Goal: Task Accomplishment & Management: Use online tool/utility

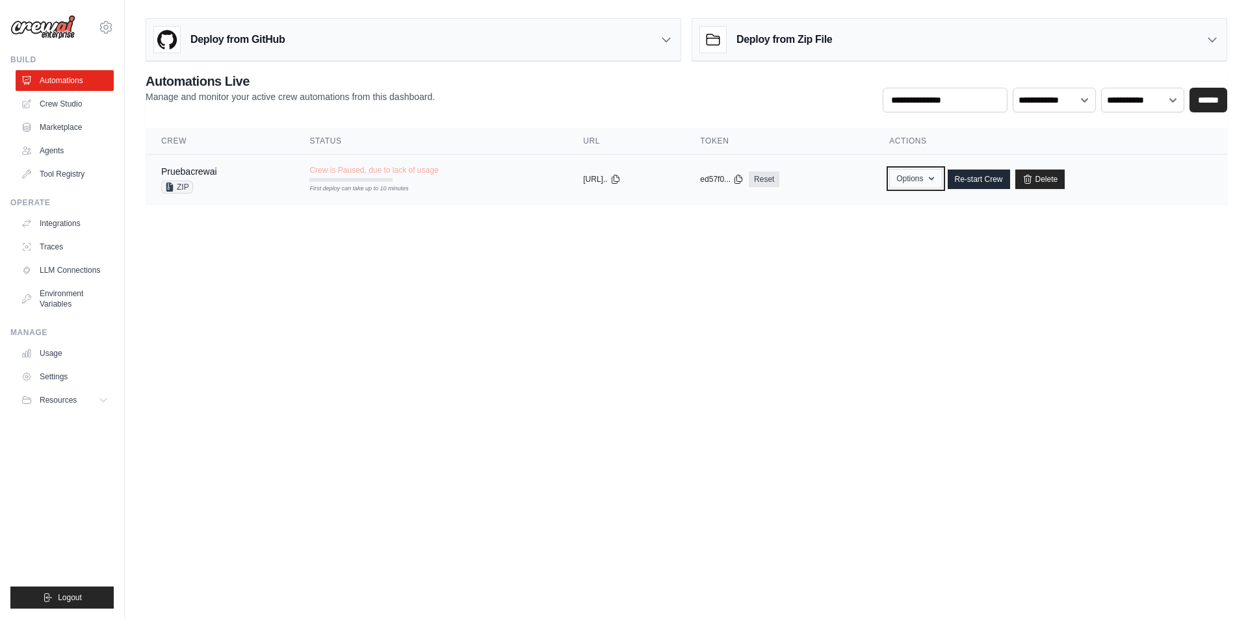
click at [936, 177] on icon "button" at bounding box center [931, 179] width 10 height 10
click at [981, 183] on link "Re-start Crew" at bounding box center [978, 179] width 62 height 19
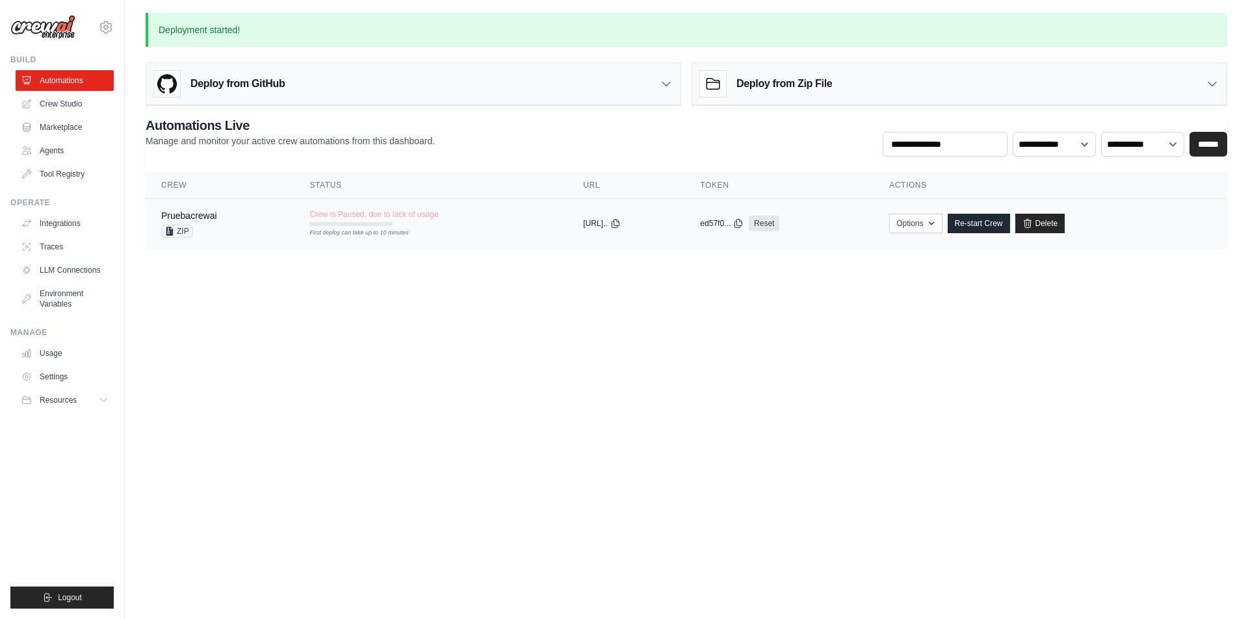
click at [368, 216] on span "Crew is Paused, due to lack of usage" at bounding box center [373, 214] width 129 height 10
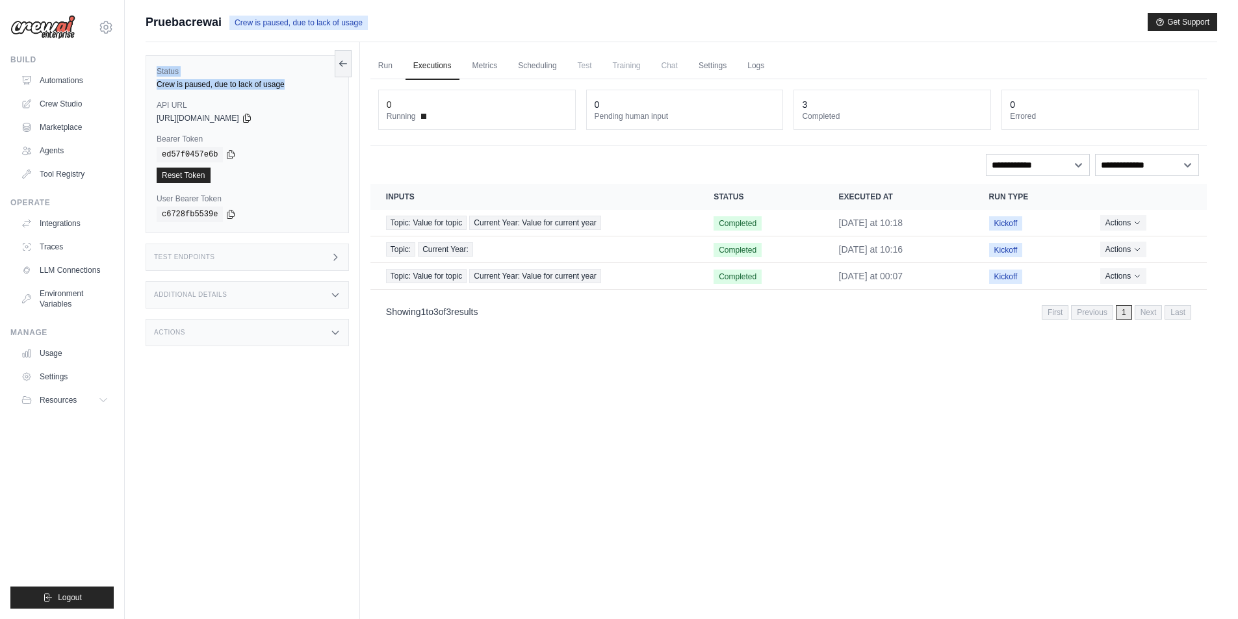
drag, startPoint x: 156, startPoint y: 70, endPoint x: 288, endPoint y: 84, distance: 132.7
click at [288, 84] on div "Status Crew is paused, due to lack of usage API URL copied [URL][DOMAIN_NAME] B…" at bounding box center [247, 144] width 203 height 178
copy div "Status Crew is paused, due to lack of usage"
click at [1062, 167] on select "**********" at bounding box center [1038, 165] width 104 height 22
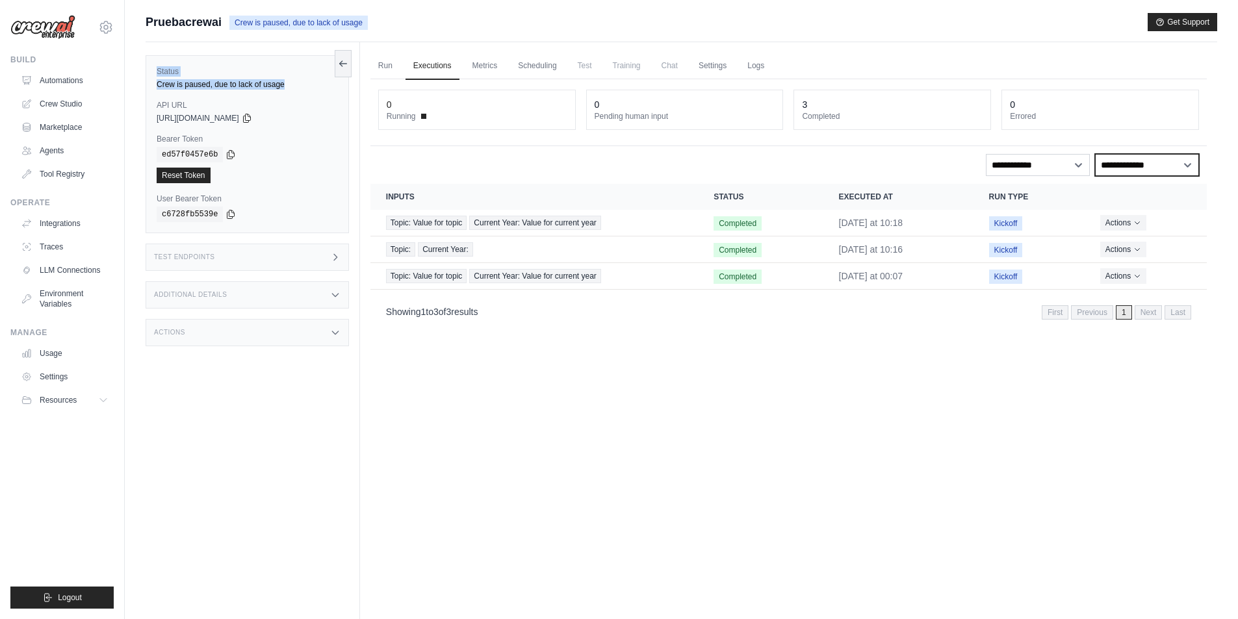
click at [1110, 161] on select "**********" at bounding box center [1147, 165] width 104 height 22
click at [234, 253] on div "Test Endpoints" at bounding box center [247, 257] width 203 height 27
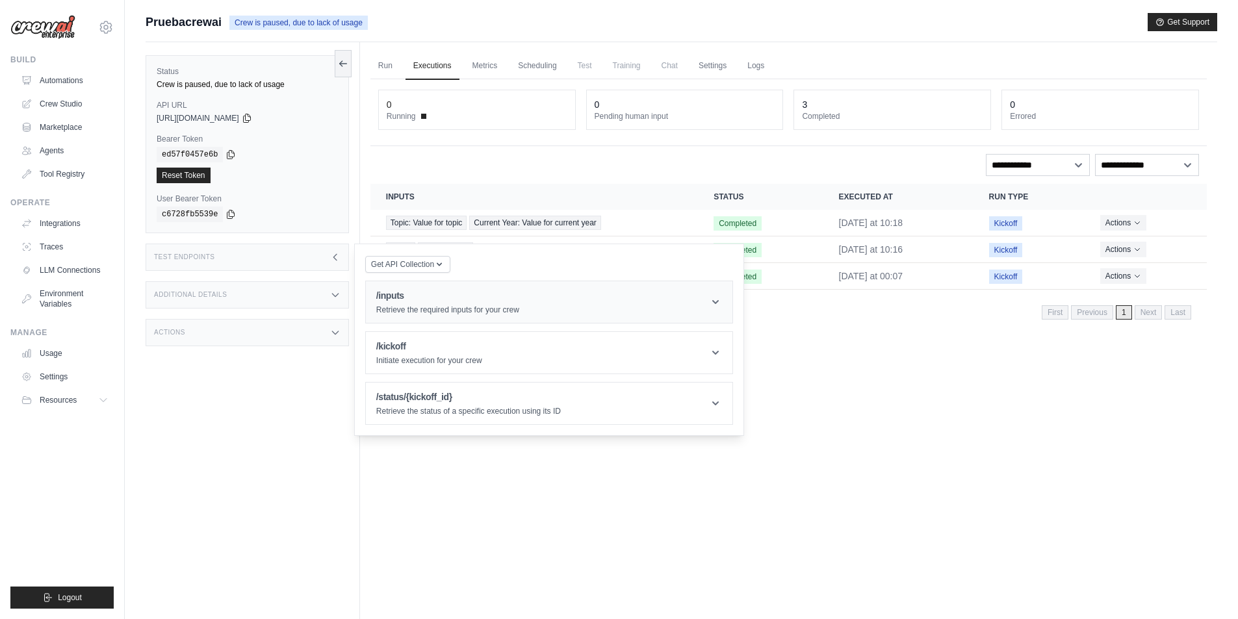
click at [448, 301] on h1 "/inputs" at bounding box center [447, 295] width 143 height 13
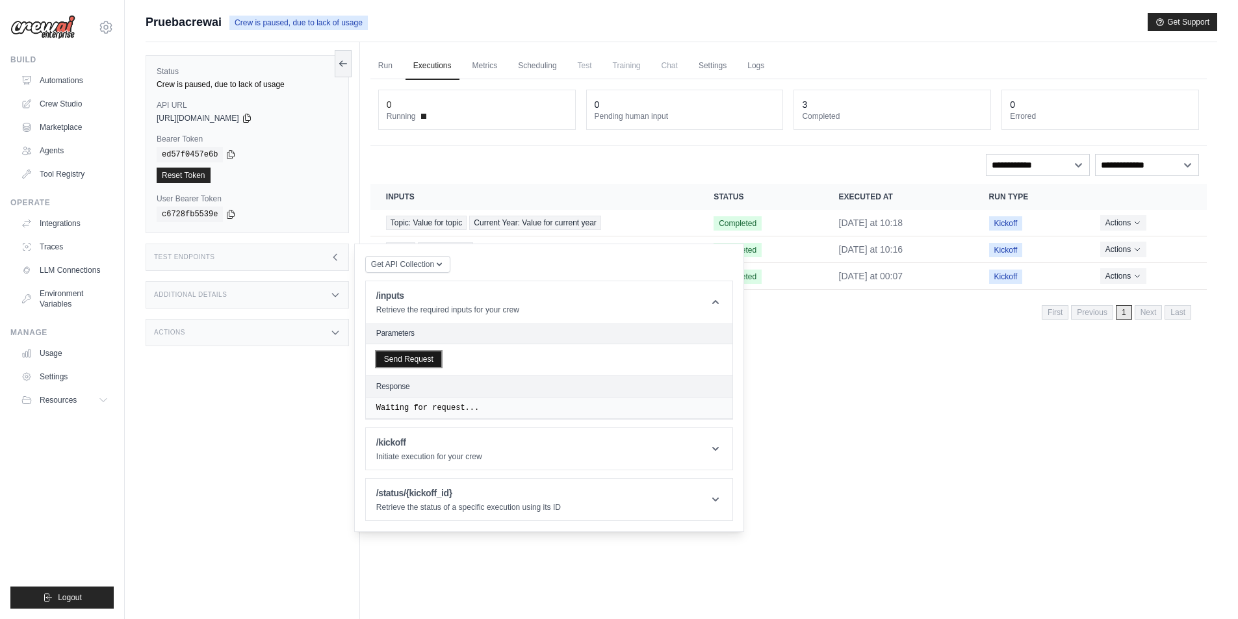
click at [425, 360] on button "Send Request" at bounding box center [408, 360] width 65 height 16
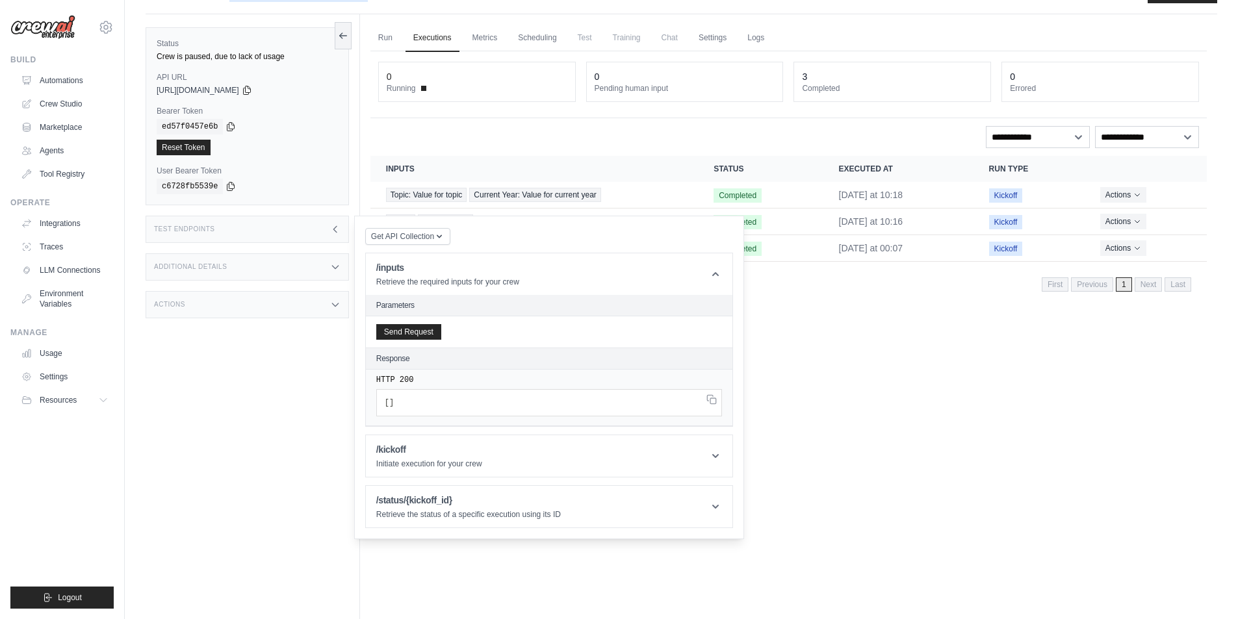
scroll to position [55, 0]
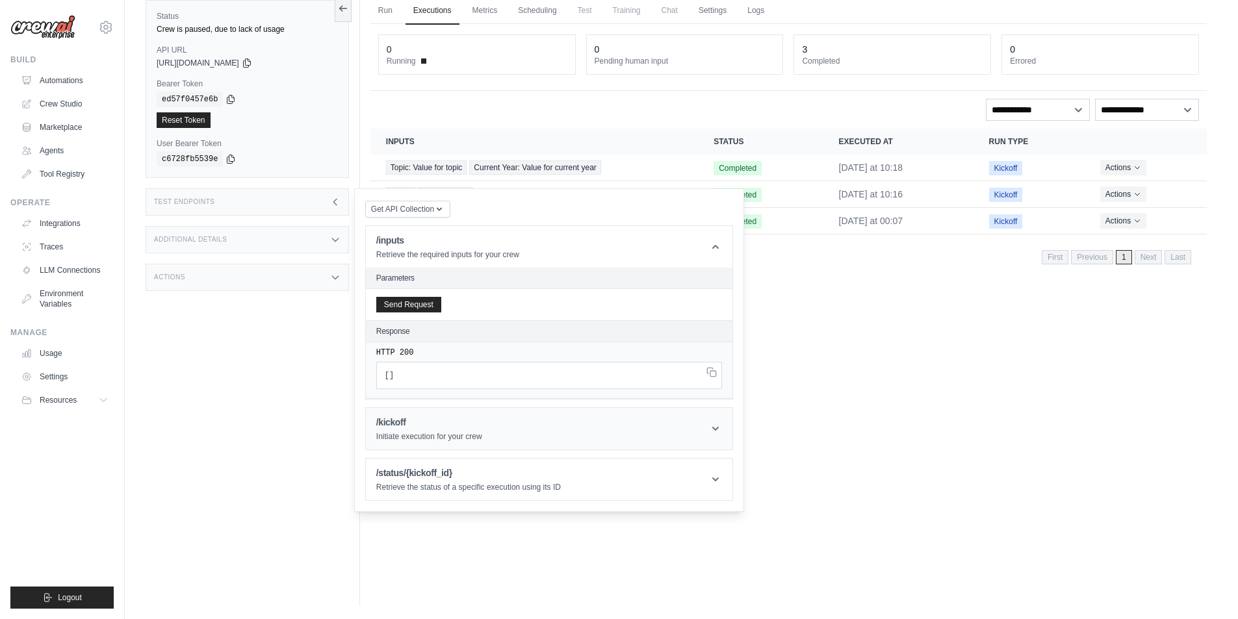
click at [431, 434] on p "Initiate execution for your crew" at bounding box center [429, 436] width 106 height 10
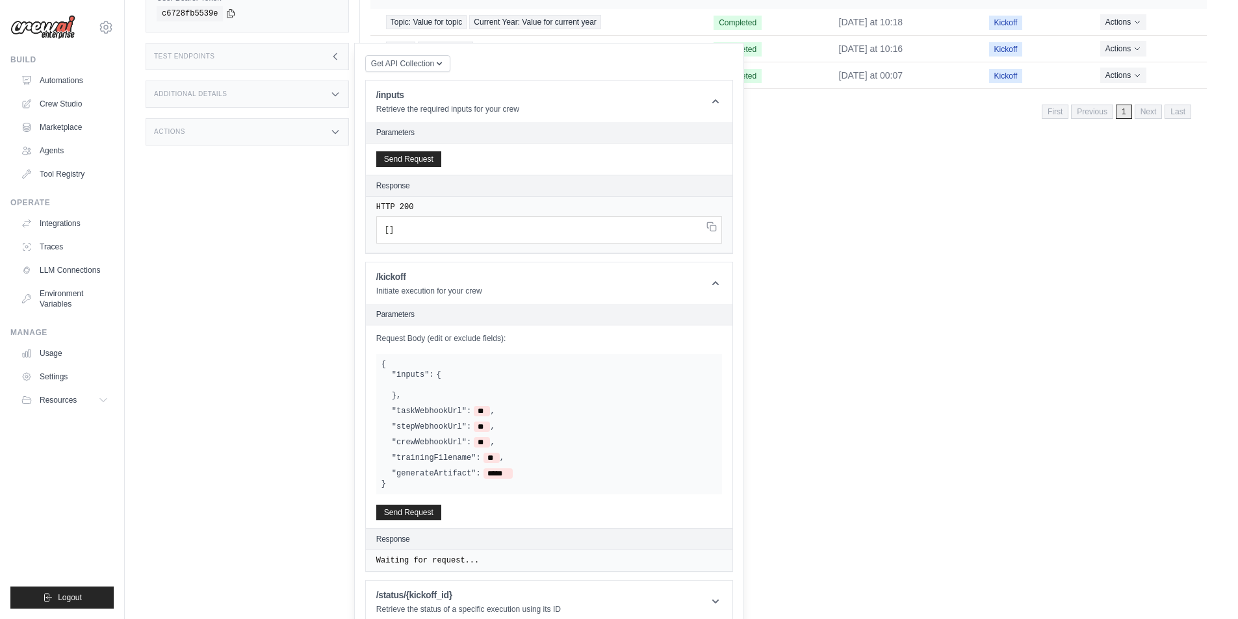
scroll to position [216, 0]
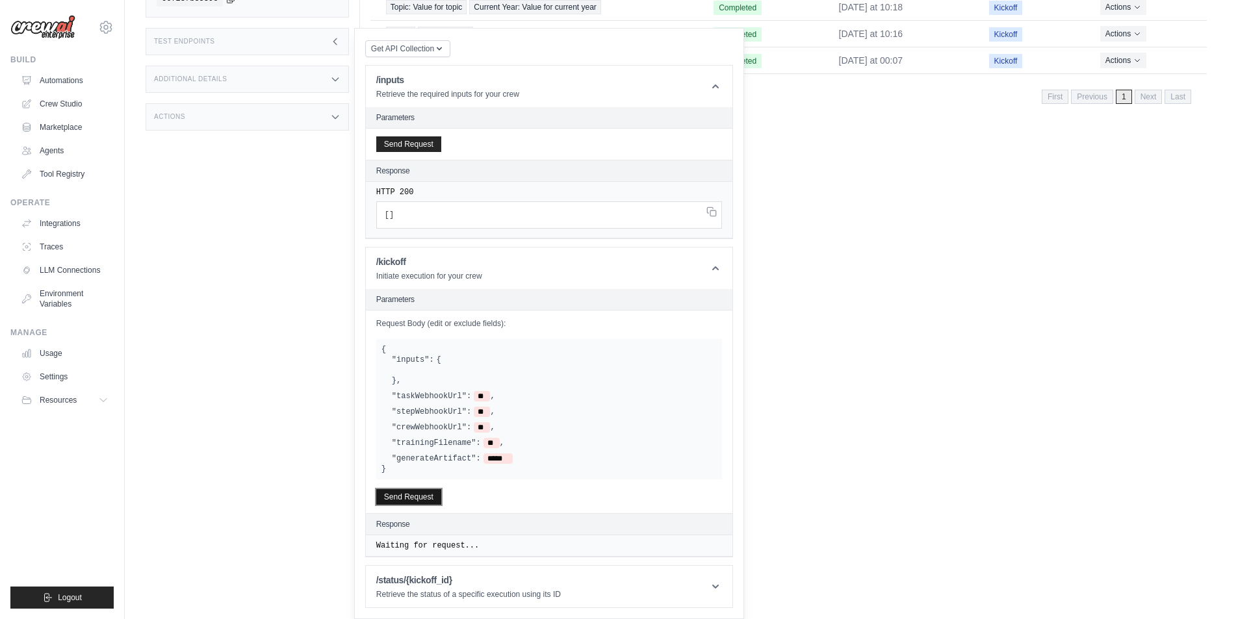
click at [418, 504] on button "Send Request" at bounding box center [408, 497] width 65 height 16
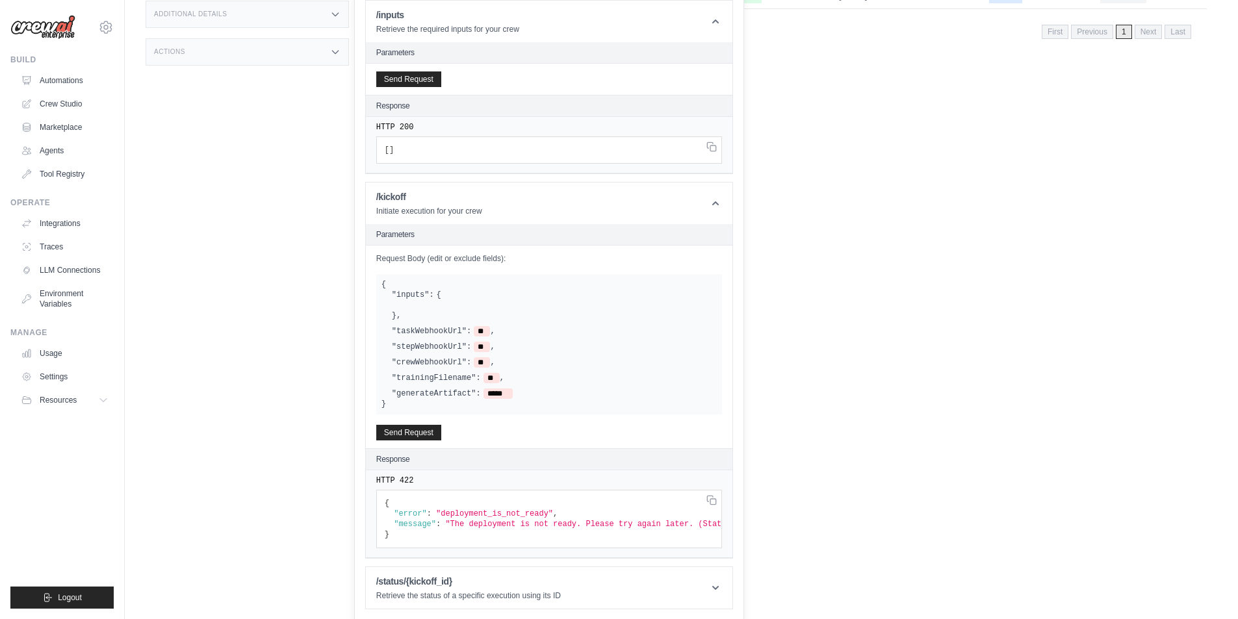
scroll to position [292, 0]
click at [439, 576] on h1 "/status/{kickoff_id}" at bounding box center [468, 580] width 185 height 13
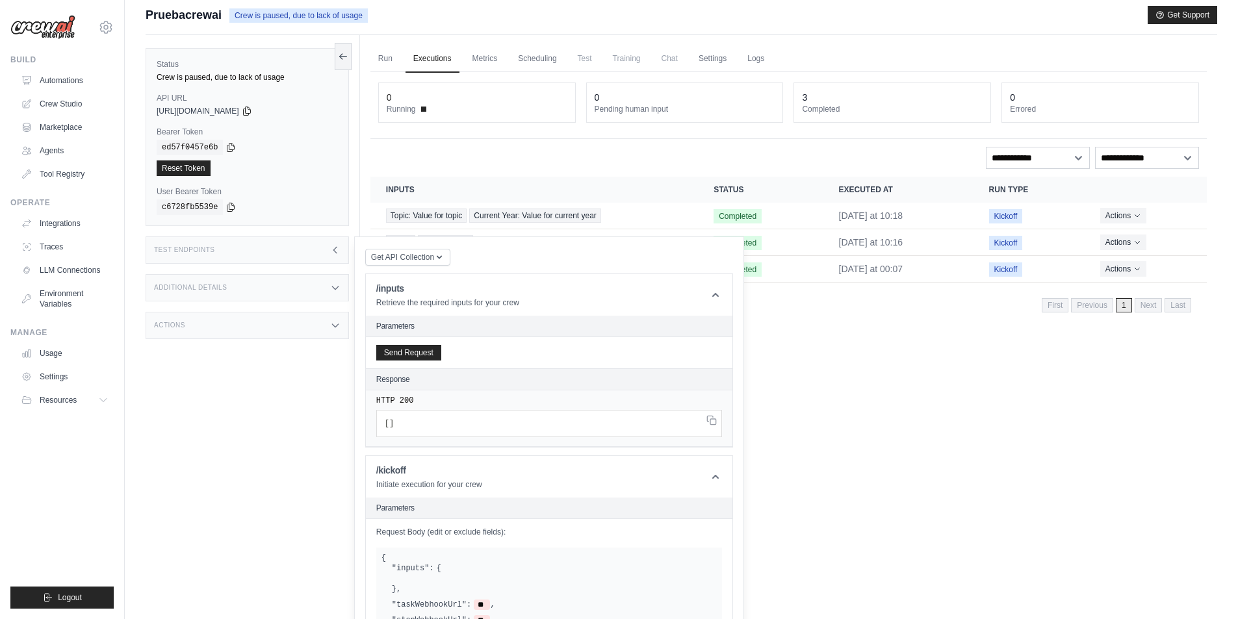
scroll to position [0, 0]
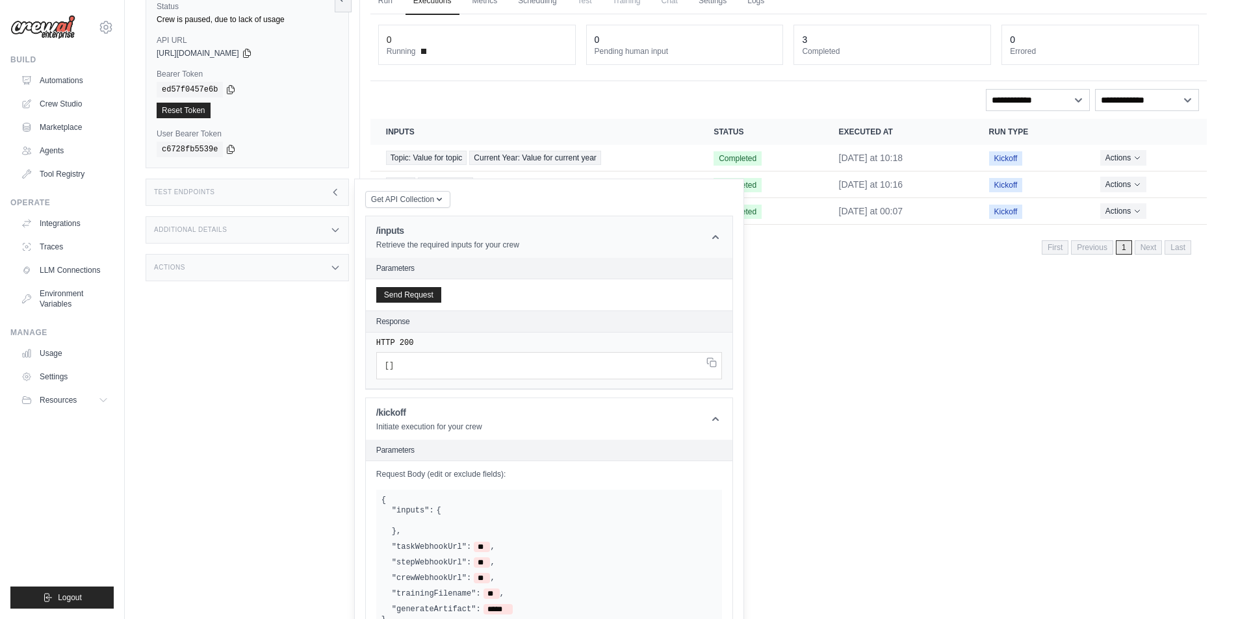
click at [713, 238] on icon at bounding box center [715, 237] width 6 height 4
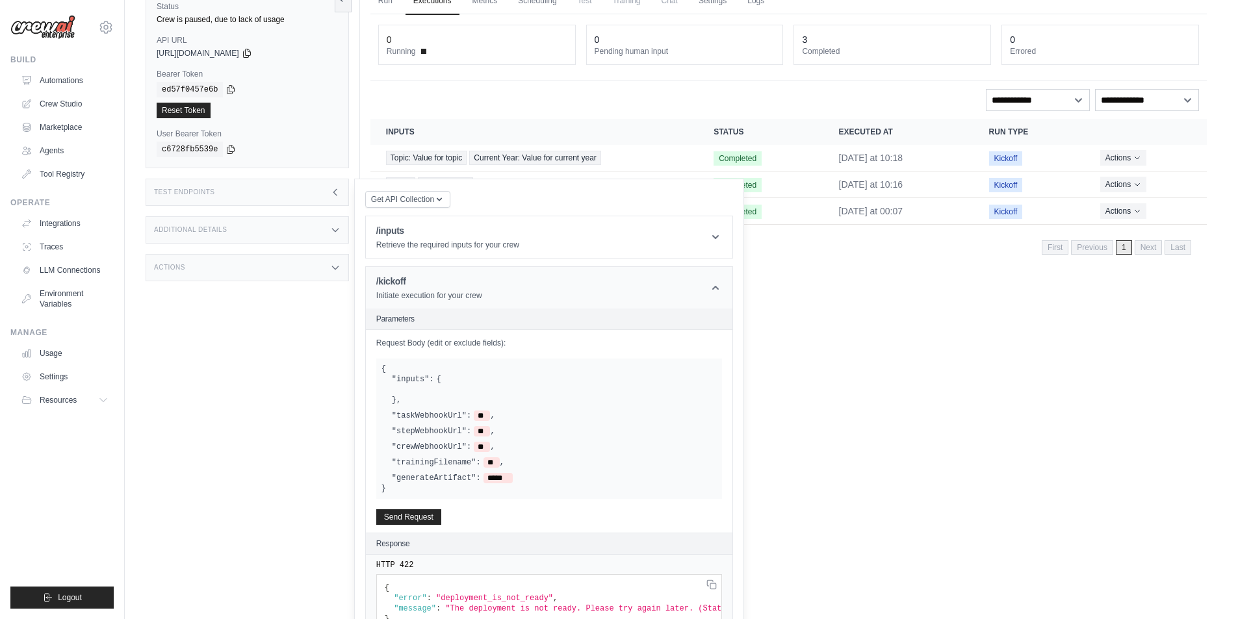
click at [705, 277] on header "/kickoff Initiate execution for your crew" at bounding box center [549, 288] width 367 height 42
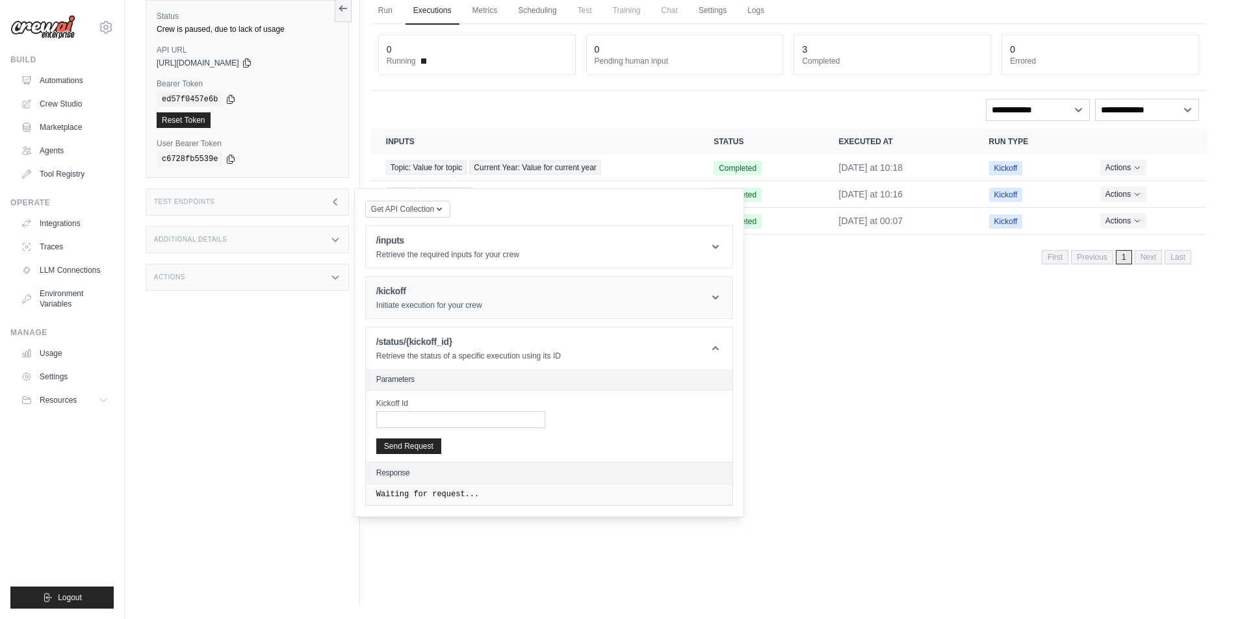
scroll to position [55, 0]
click at [708, 357] on header "/status/{kickoff_id} Retrieve the status of a specific execution using its ID" at bounding box center [549, 349] width 367 height 42
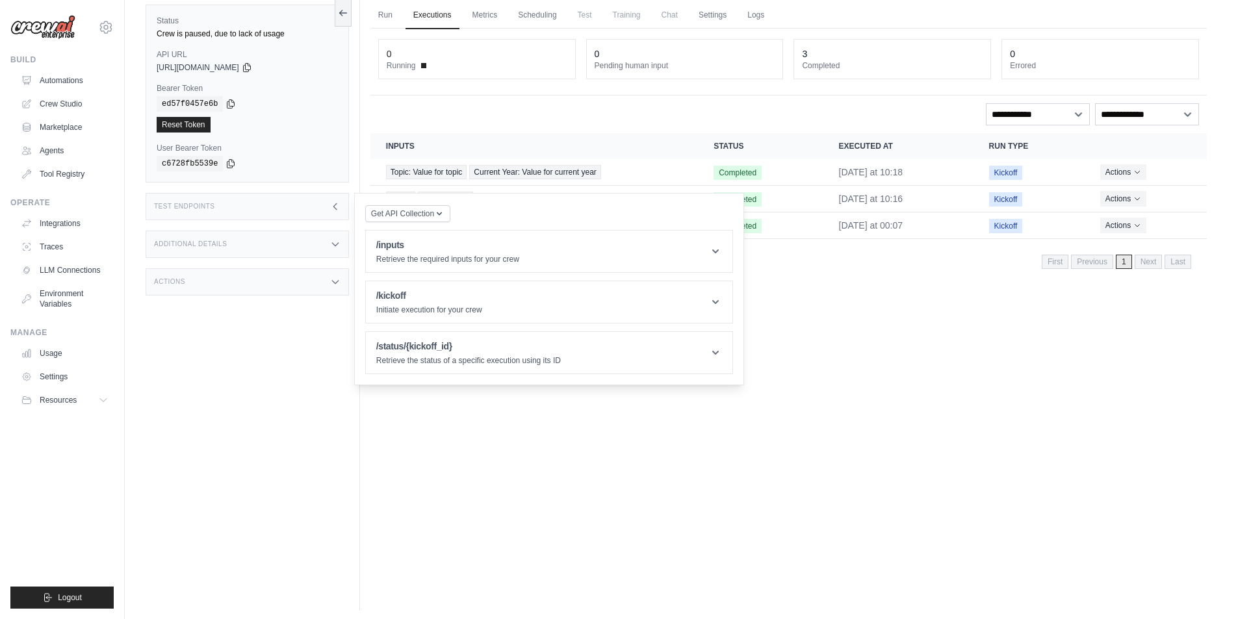
scroll to position [0, 0]
